Goal: Manage account settings

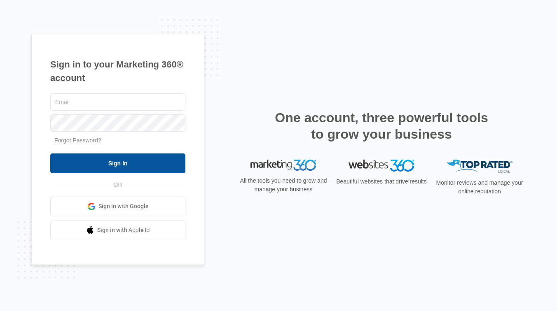
type input "[EMAIL_ADDRESS][DOMAIN_NAME]"
click at [122, 167] on input "Sign In" at bounding box center [117, 164] width 135 height 20
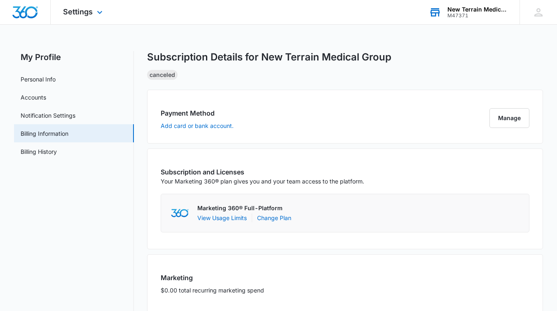
click at [442, 14] on div "New Terrain Medical Group M47371 Your Accounts View All" at bounding box center [467, 12] width 103 height 24
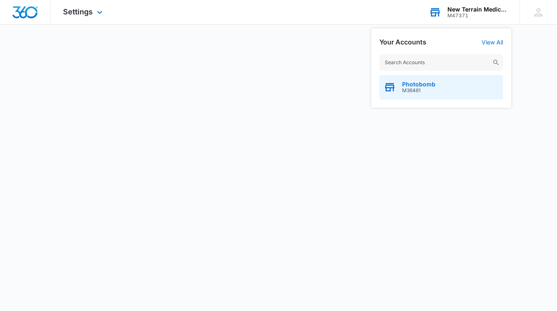
click at [421, 91] on span "M36461" at bounding box center [418, 91] width 33 height 6
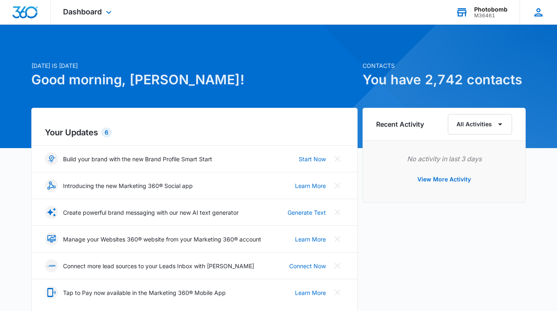
click at [532, 17] on icon at bounding box center [538, 12] width 12 height 12
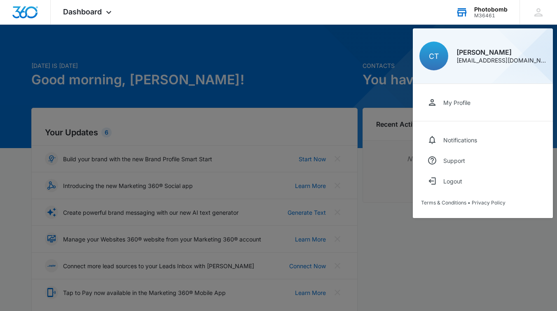
click at [479, 13] on div "M36461" at bounding box center [490, 16] width 33 height 6
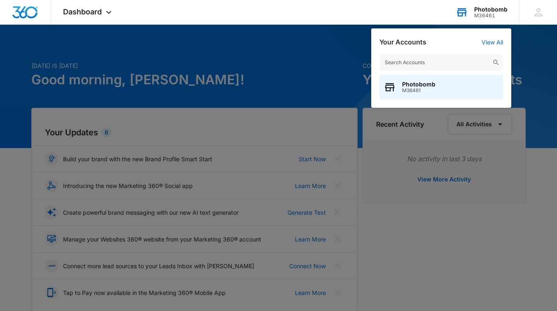
click at [479, 13] on div "M36461" at bounding box center [490, 16] width 33 height 6
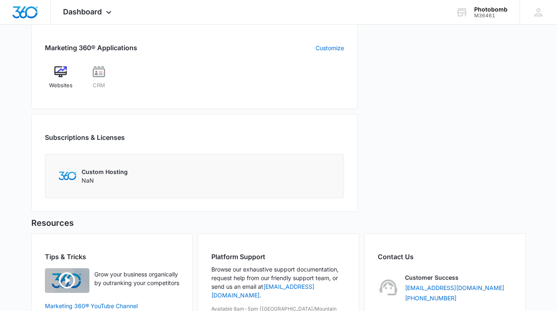
scroll to position [351, 0]
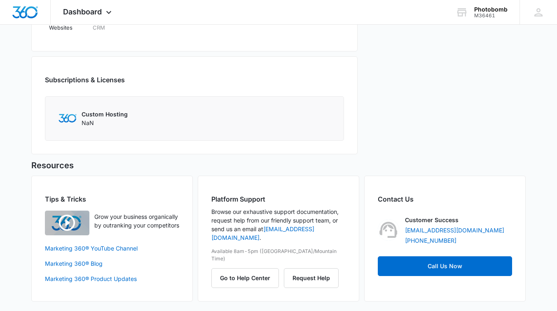
click at [139, 122] on div "Custom Hosting NaN" at bounding box center [194, 118] width 272 height 17
